Goal: Book appointment/travel/reservation

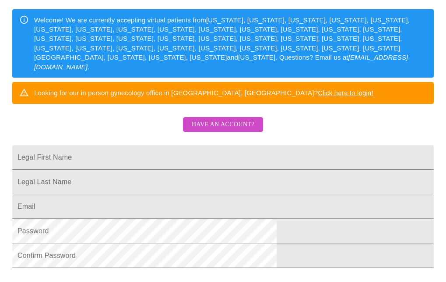
scroll to position [132, 0]
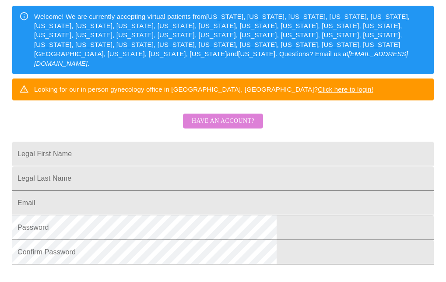
click at [240, 127] on span "Have an account?" at bounding box center [223, 121] width 63 height 11
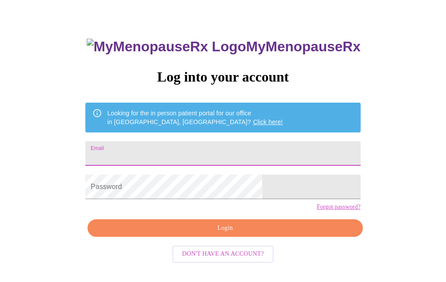
type input "[EMAIL_ADDRESS][DOMAIN_NAME]"
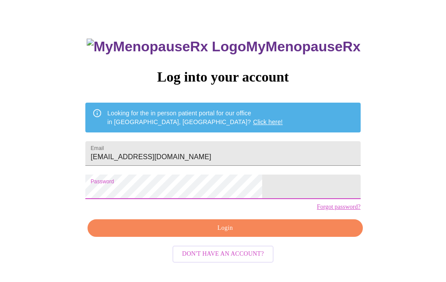
click at [232, 233] on span "Login" at bounding box center [225, 227] width 255 height 11
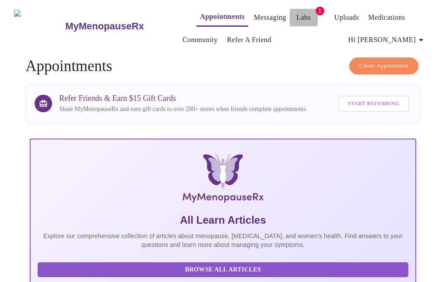
click at [297, 15] on link "Labs" at bounding box center [304, 17] width 14 height 12
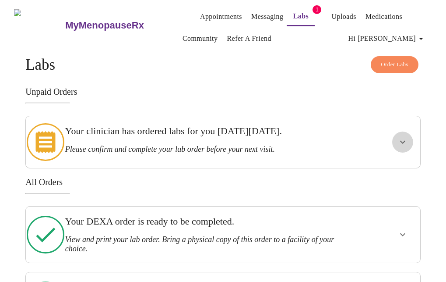
click at [404, 138] on icon "show more" at bounding box center [403, 142] width 11 height 11
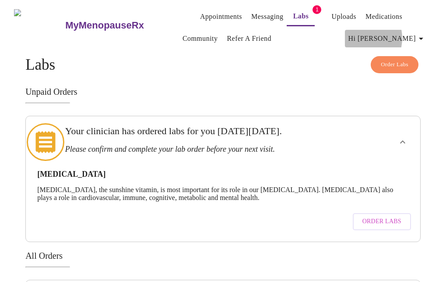
click at [391, 35] on span "Hi [PERSON_NAME]" at bounding box center [388, 38] width 78 height 12
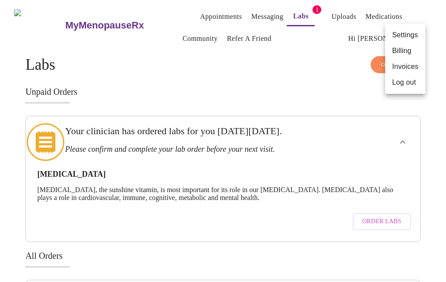
click at [353, 47] on div at bounding box center [223, 141] width 446 height 282
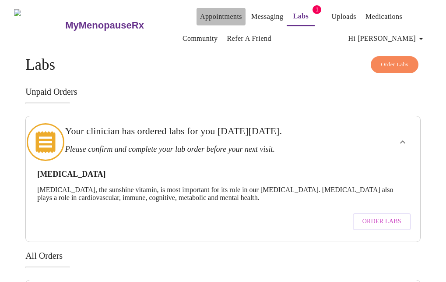
click at [201, 17] on link "Appointments" at bounding box center [221, 17] width 42 height 12
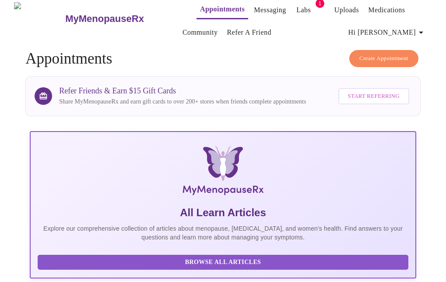
scroll to position [9, 0]
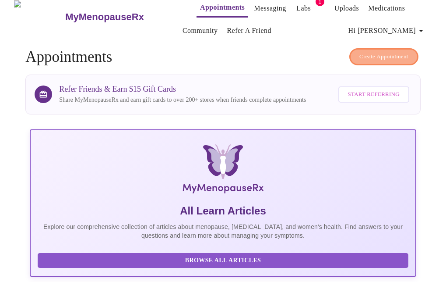
click at [367, 56] on span "Create Appointment" at bounding box center [384, 57] width 49 height 10
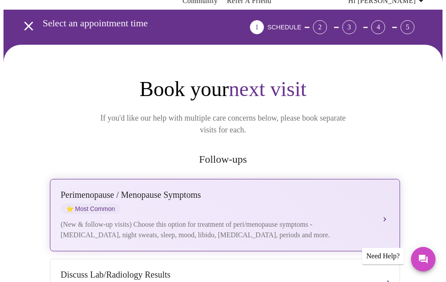
scroll to position [99, 0]
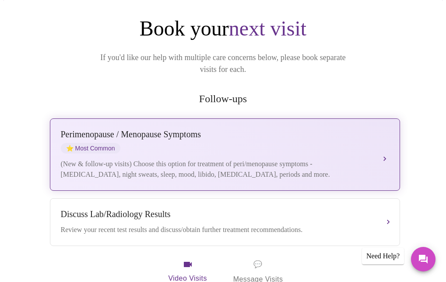
click at [334, 159] on div "(New & follow-up visits) Choose this option for treatment of peri/menopause sym…" at bounding box center [216, 169] width 311 height 21
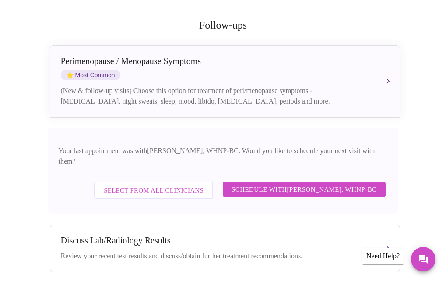
scroll to position [174, 0]
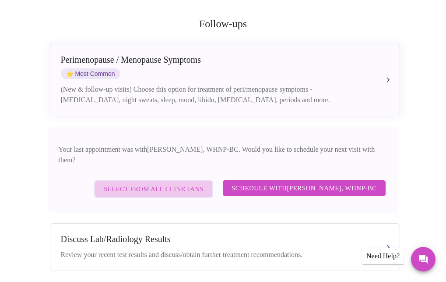
click at [164, 183] on span "Select from All Clinicians" at bounding box center [154, 188] width 100 height 11
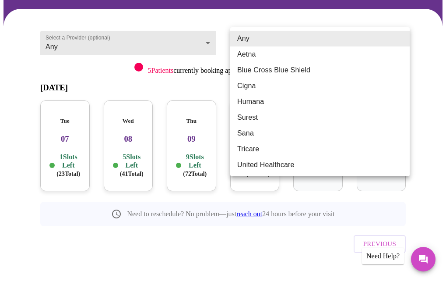
click at [398, 44] on body "MyMenopauseRx Appointments Messaging Labs 1 Uploads Medications Community Refer…" at bounding box center [223, 113] width 439 height 368
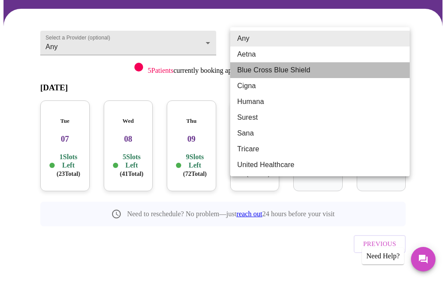
click at [338, 72] on li "Blue Cross Blue Shield" at bounding box center [320, 70] width 180 height 16
type input "Blue Cross Blue Shield"
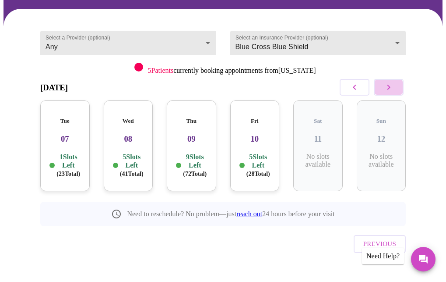
click at [392, 87] on icon "button" at bounding box center [389, 87] width 11 height 11
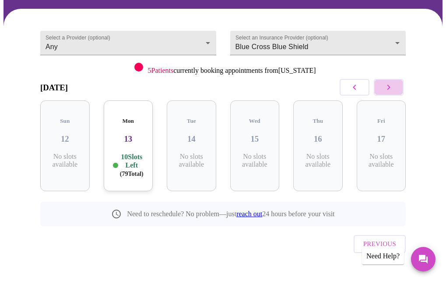
click at [392, 87] on icon "button" at bounding box center [389, 87] width 11 height 11
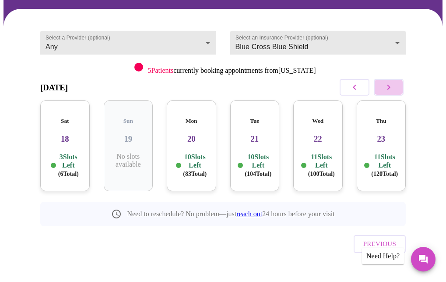
click at [392, 87] on icon "button" at bounding box center [389, 87] width 11 height 11
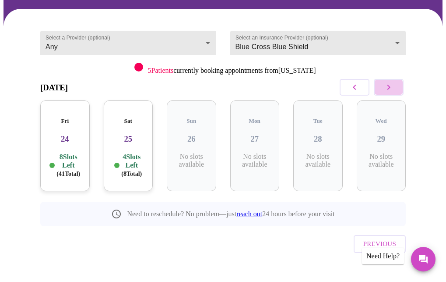
click at [392, 87] on icon "button" at bounding box center [389, 87] width 11 height 11
click at [392, 88] on icon "button" at bounding box center [389, 87] width 11 height 11
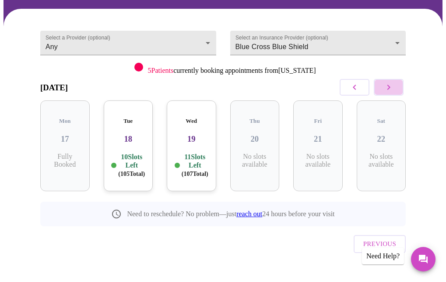
click at [392, 88] on icon "button" at bounding box center [389, 87] width 11 height 11
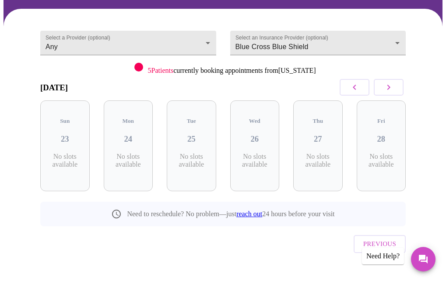
click at [392, 88] on icon "button" at bounding box center [389, 87] width 11 height 11
click at [360, 83] on icon "button" at bounding box center [355, 87] width 11 height 11
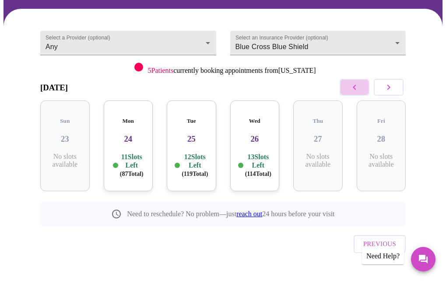
click at [360, 85] on icon "button" at bounding box center [355, 87] width 11 height 11
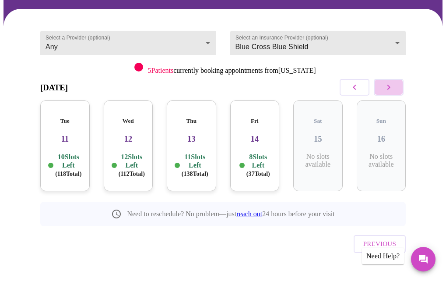
click at [389, 90] on icon "button" at bounding box center [389, 87] width 11 height 11
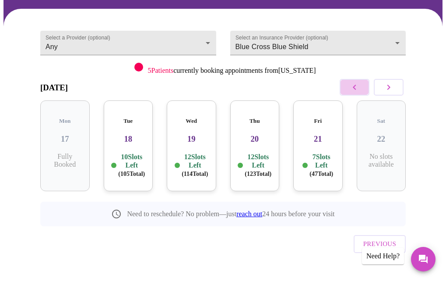
click at [360, 87] on icon "button" at bounding box center [355, 87] width 11 height 11
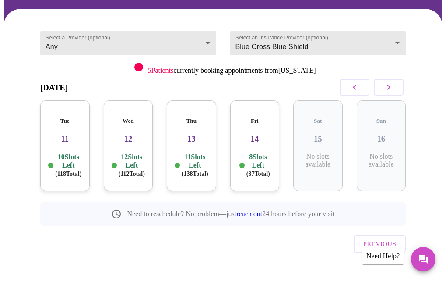
click at [192, 159] on p "11 Slots Left ( 138 Total)" at bounding box center [195, 164] width 27 height 25
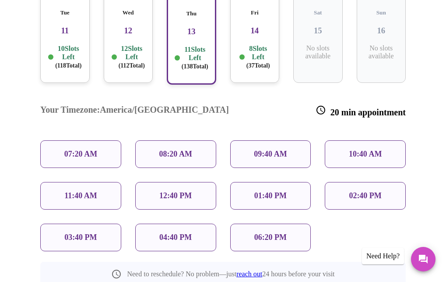
scroll to position [180, 0]
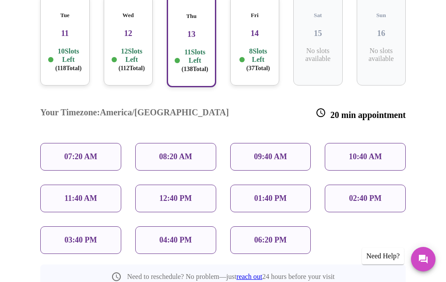
click at [244, 143] on div "09:40 AM" at bounding box center [270, 157] width 81 height 28
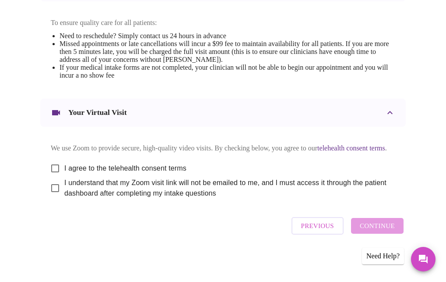
scroll to position [431, 0]
click at [50, 167] on input "I agree to the telehealth consent terms" at bounding box center [55, 168] width 18 height 18
checkbox input "true"
click at [52, 192] on input "I understand that my Zoom visit link will not be emailed to me, and I must acce…" at bounding box center [55, 188] width 18 height 18
checkbox input "true"
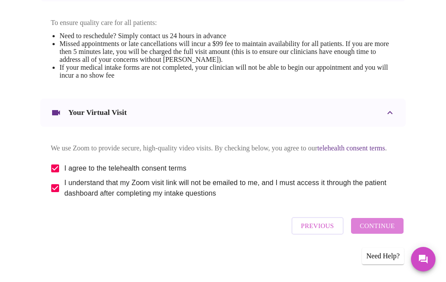
click at [395, 229] on span "Continue" at bounding box center [377, 225] width 35 height 11
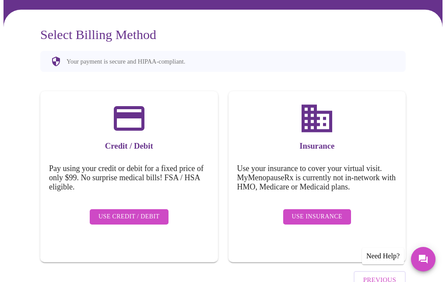
scroll to position [72, 0]
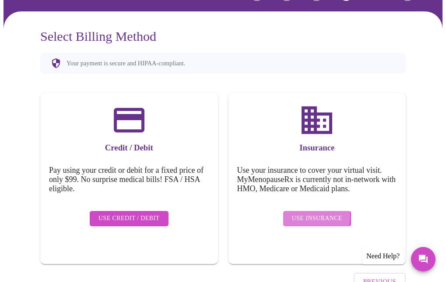
click at [295, 213] on span "Use Insurance" at bounding box center [317, 218] width 50 height 11
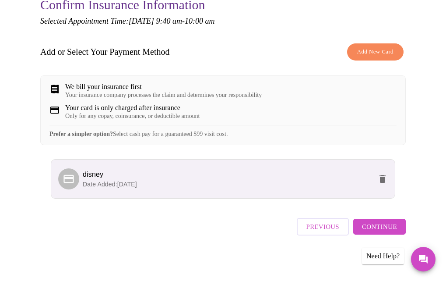
scroll to position [105, 0]
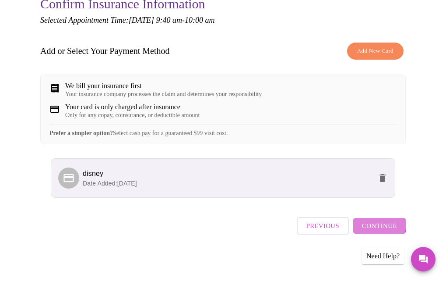
click at [373, 231] on span "Continue" at bounding box center [379, 225] width 35 height 11
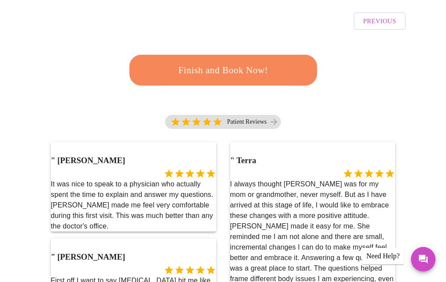
scroll to position [234, 0]
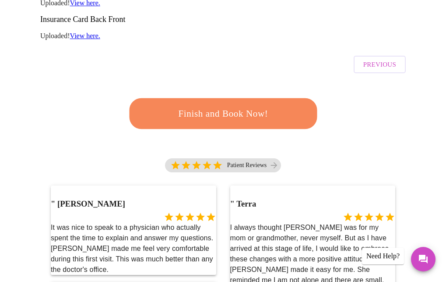
click at [187, 106] on span "Finish and Book Now!" at bounding box center [223, 114] width 162 height 16
